Goal: Task Accomplishment & Management: Complete application form

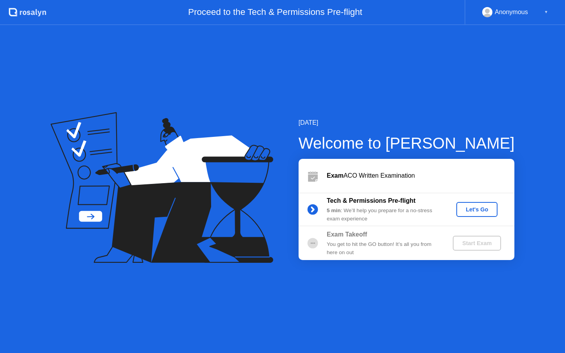
click at [475, 211] on div "Let's Go" at bounding box center [476, 209] width 35 height 6
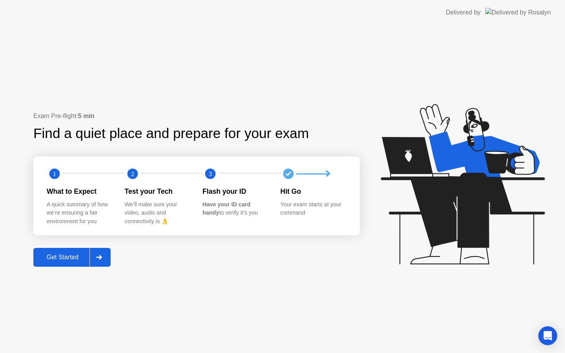
click at [75, 255] on div "Get Started" at bounding box center [63, 257] width 54 height 7
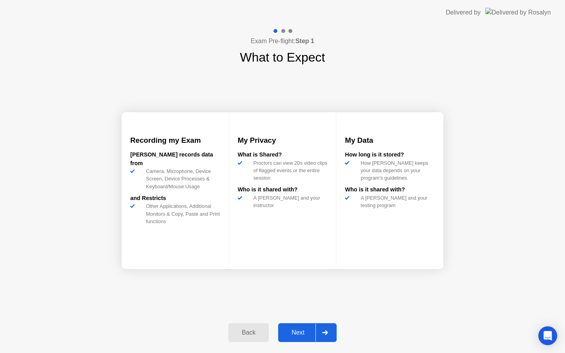
click at [300, 330] on div "Next" at bounding box center [297, 332] width 35 height 7
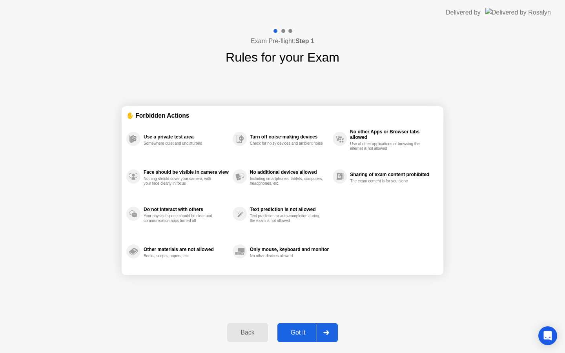
click at [301, 331] on div "Got it" at bounding box center [298, 332] width 37 height 7
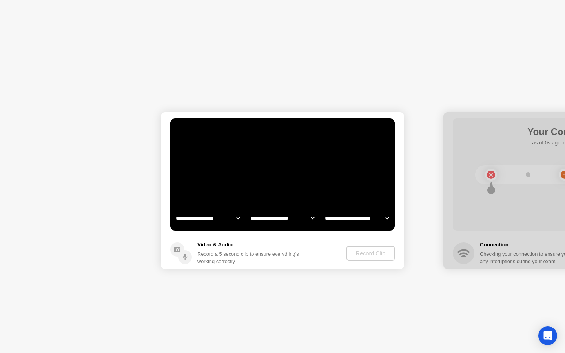
select select "**********"
select select "*******"
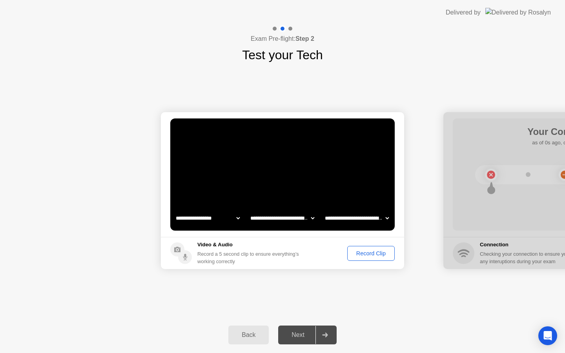
click at [381, 255] on div "Record Clip" at bounding box center [371, 253] width 42 height 6
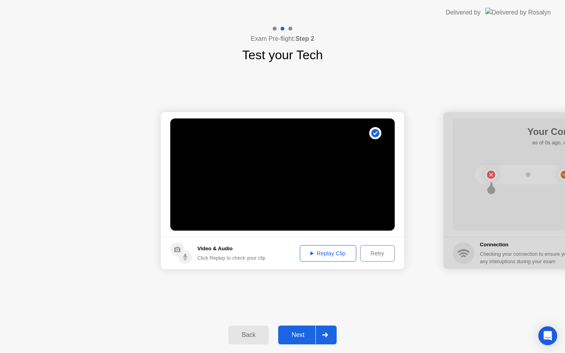
click at [343, 257] on div "Replay Clip" at bounding box center [327, 253] width 51 height 6
click at [300, 333] on div "Next" at bounding box center [297, 334] width 35 height 7
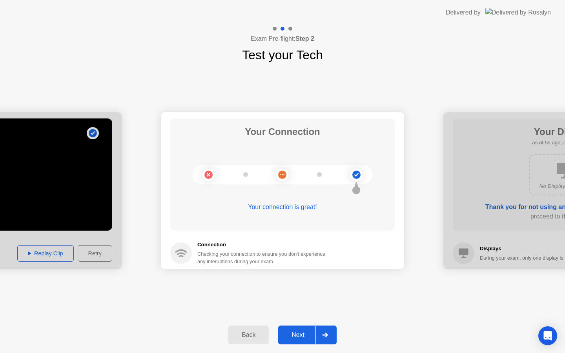
click at [302, 338] on div "Next" at bounding box center [297, 334] width 35 height 7
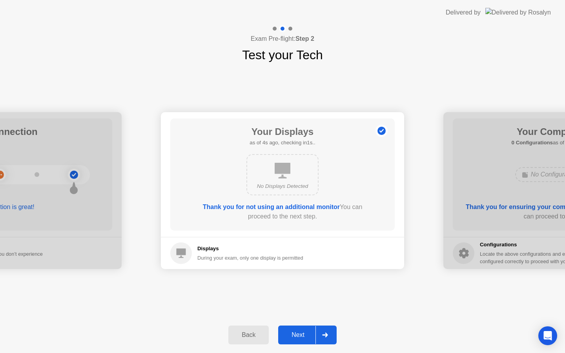
click at [302, 338] on div "Next" at bounding box center [297, 334] width 35 height 7
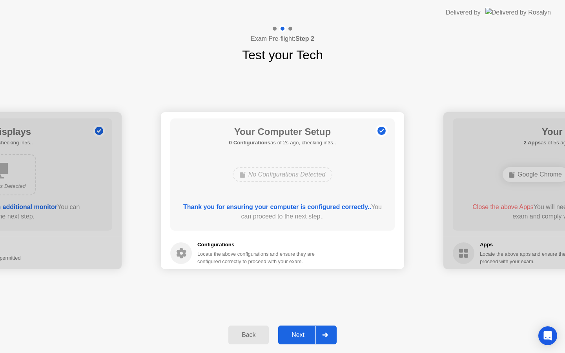
click at [302, 338] on div "Next" at bounding box center [297, 334] width 35 height 7
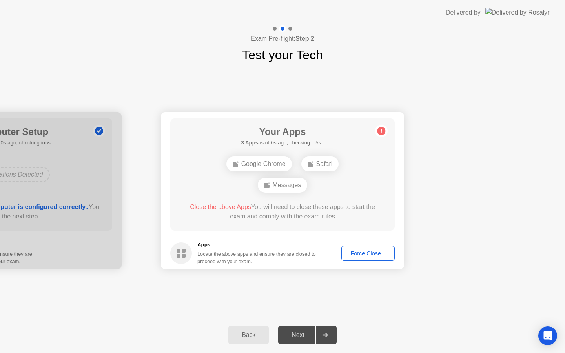
click at [361, 254] on div "Force Close..." at bounding box center [368, 253] width 48 height 6
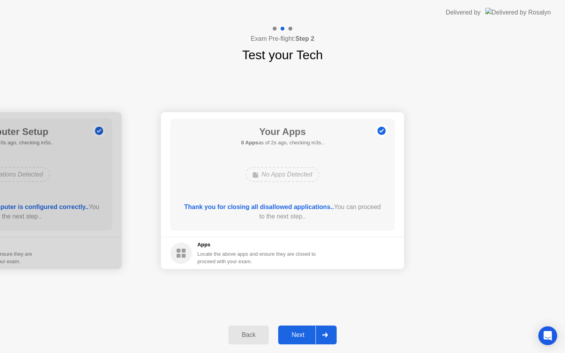
click at [301, 339] on div "Next" at bounding box center [297, 334] width 35 height 7
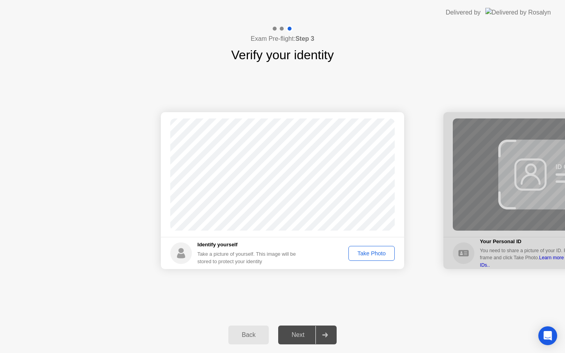
click at [379, 255] on div "Take Photo" at bounding box center [371, 253] width 41 height 6
click at [297, 338] on div "Next" at bounding box center [297, 334] width 35 height 7
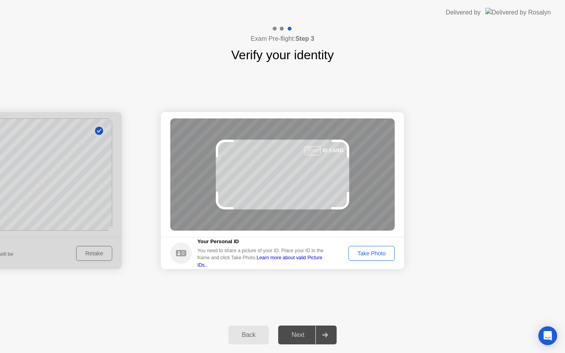
click at [390, 253] on div "Take Photo" at bounding box center [371, 253] width 41 height 6
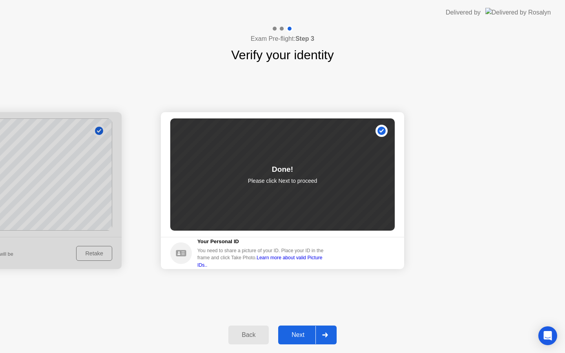
click at [294, 337] on div "Next" at bounding box center [297, 334] width 35 height 7
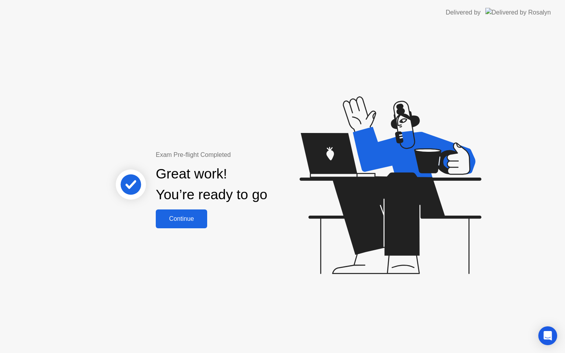
click at [187, 222] on div "Continue" at bounding box center [181, 218] width 47 height 7
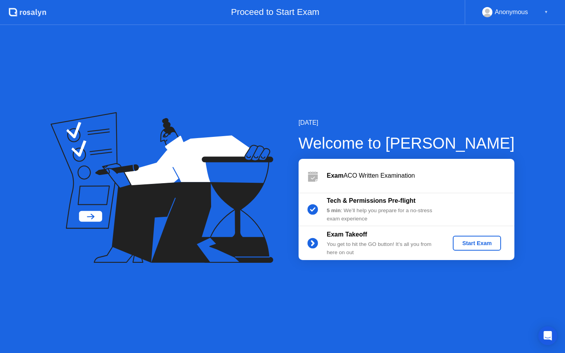
click at [490, 241] on div "Start Exam" at bounding box center [477, 243] width 42 height 6
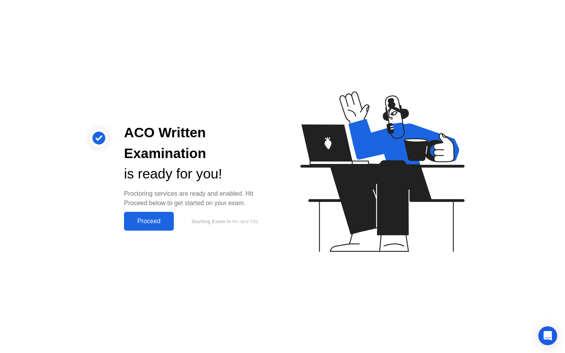
click at [163, 220] on div "Proceed" at bounding box center [148, 221] width 45 height 7
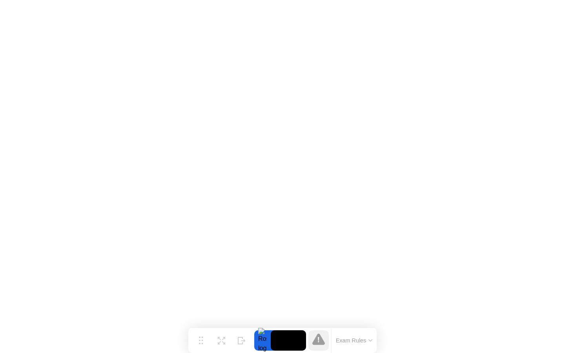
click at [355, 340] on button "Exam Rules" at bounding box center [354, 340] width 42 height 7
